Goal: Task Accomplishment & Management: Manage account settings

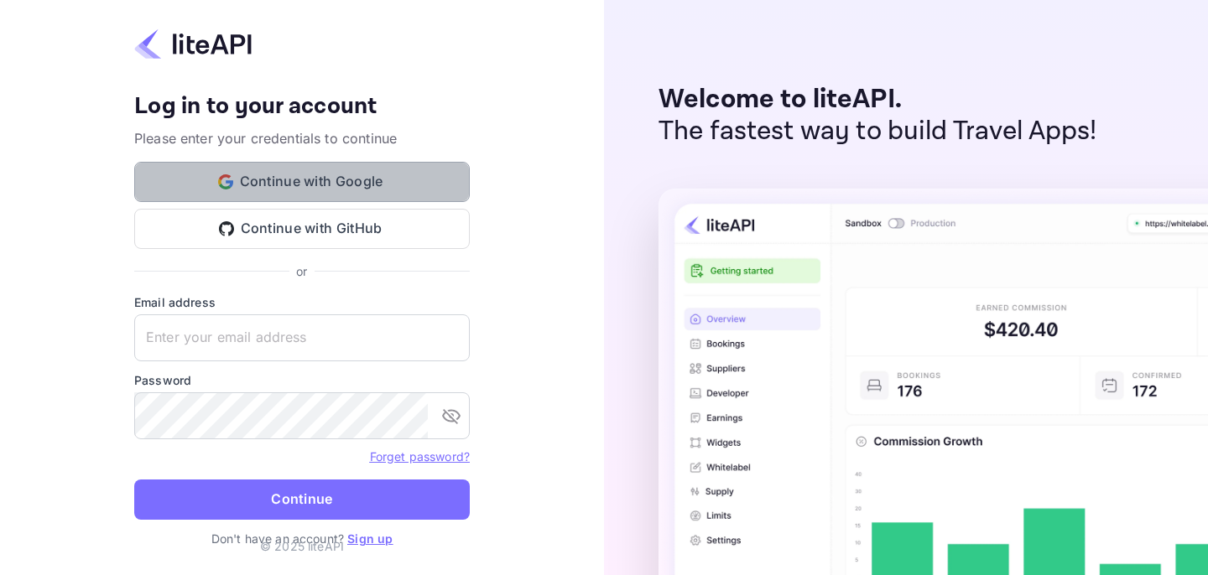
click at [314, 176] on button "Continue with Google" at bounding box center [302, 182] width 336 height 40
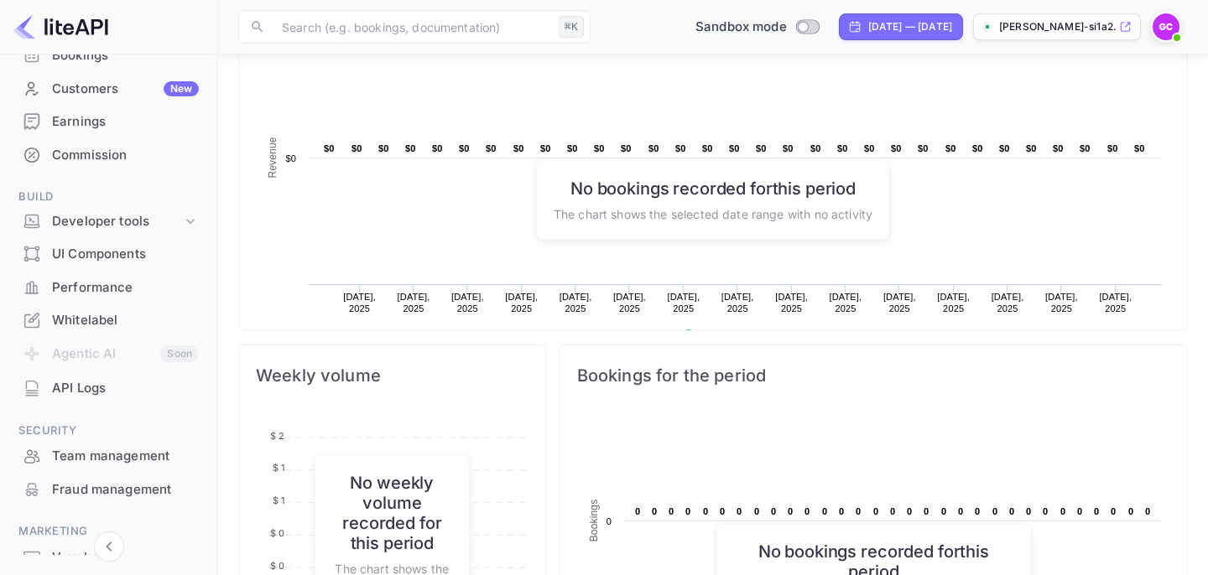
scroll to position [233, 0]
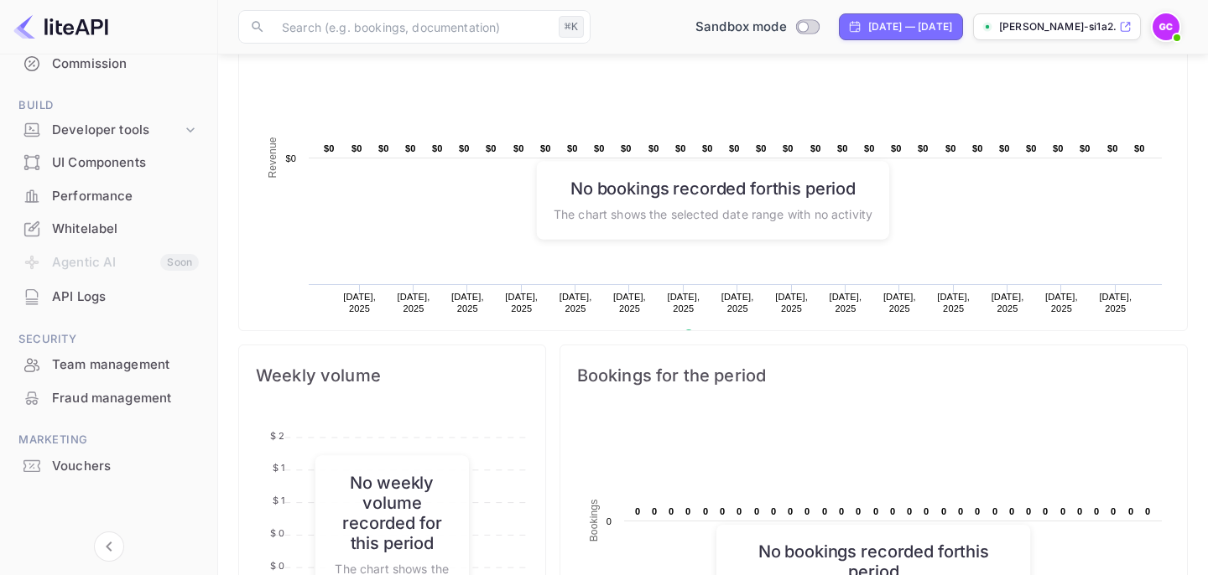
click at [99, 231] on div "Whitelabel" at bounding box center [125, 229] width 147 height 19
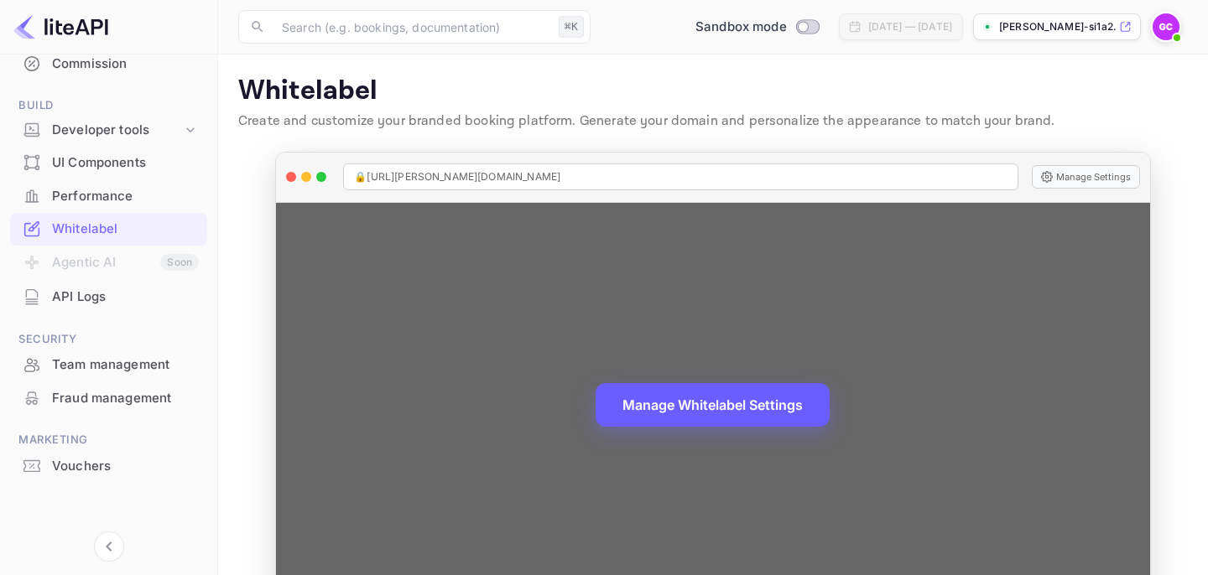
click at [723, 401] on button "Manage Whitelabel Settings" at bounding box center [713, 405] width 234 height 44
